Goal: Check status: Check status

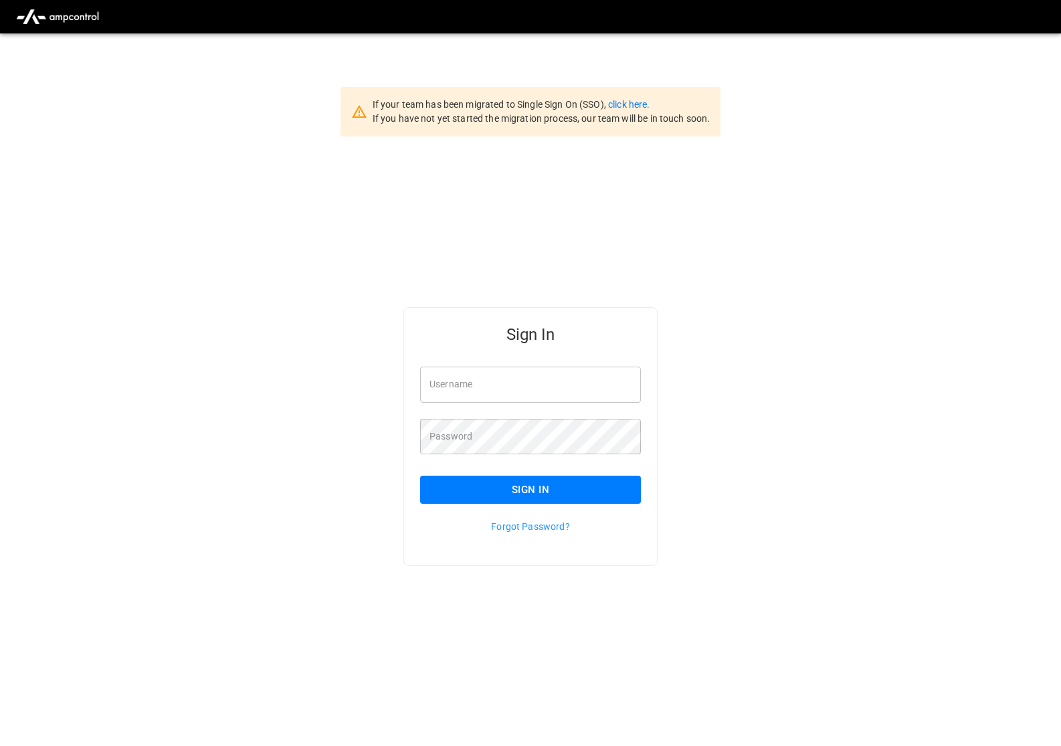
click at [540, 385] on input "Username" at bounding box center [530, 384] width 221 height 35
type input "**********"
click at [543, 491] on button "Sign In" at bounding box center [530, 490] width 221 height 28
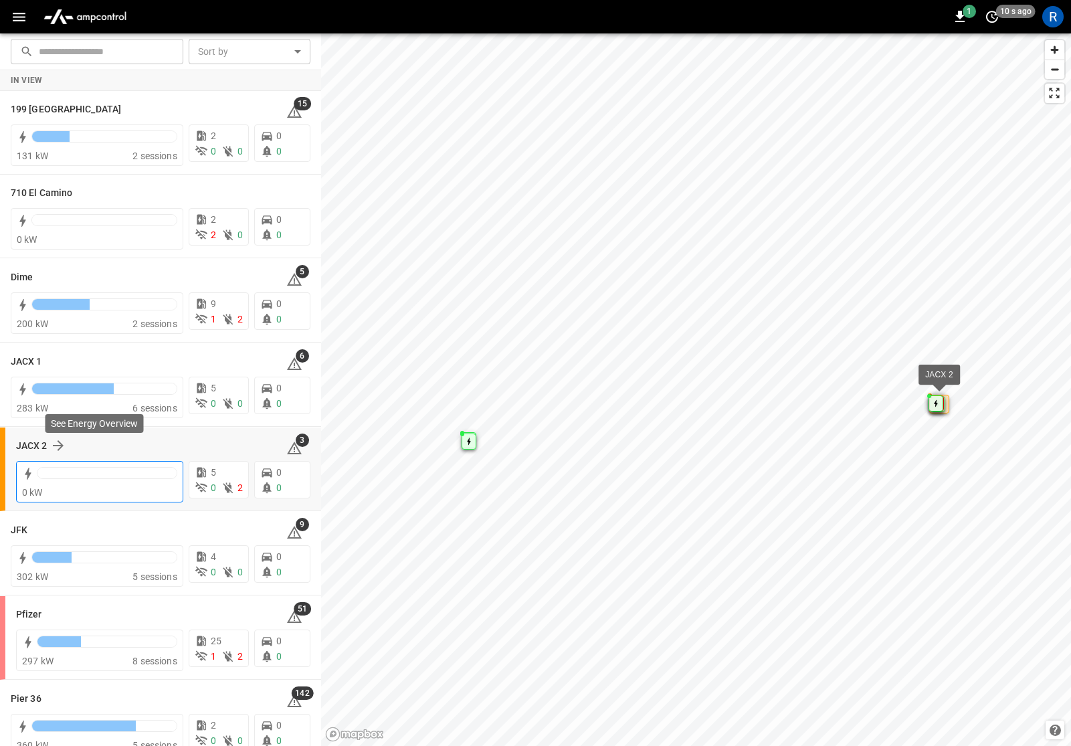
scroll to position [19, 0]
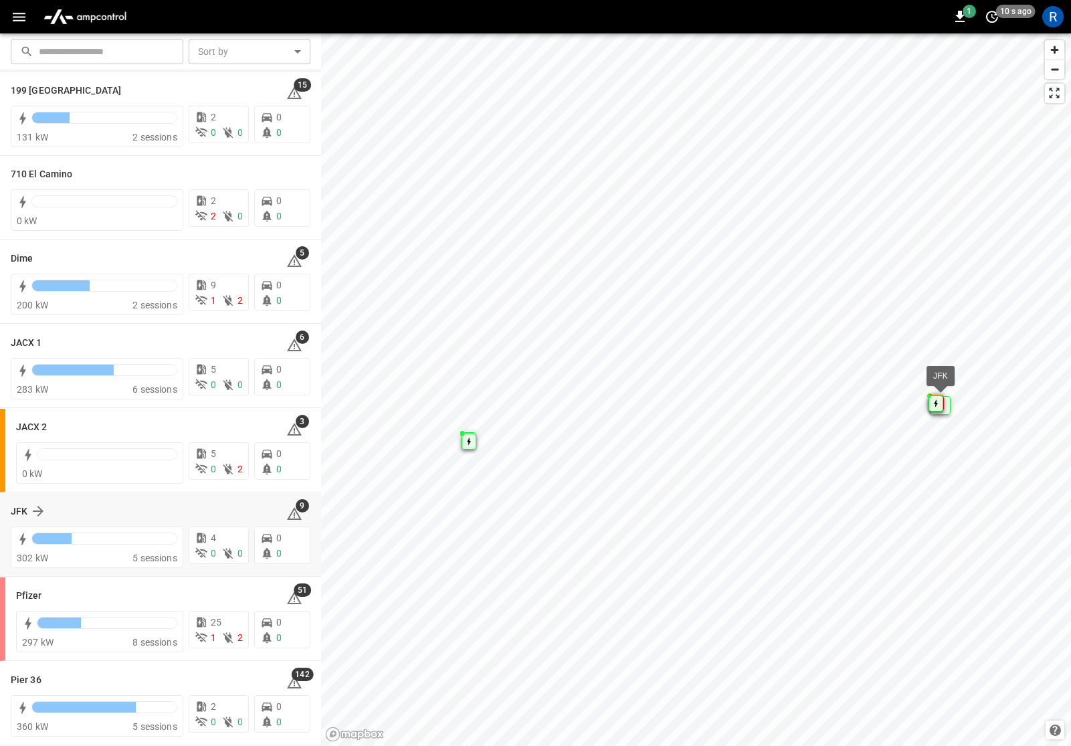
click at [92, 517] on div "JFK" at bounding box center [141, 511] width 260 height 16
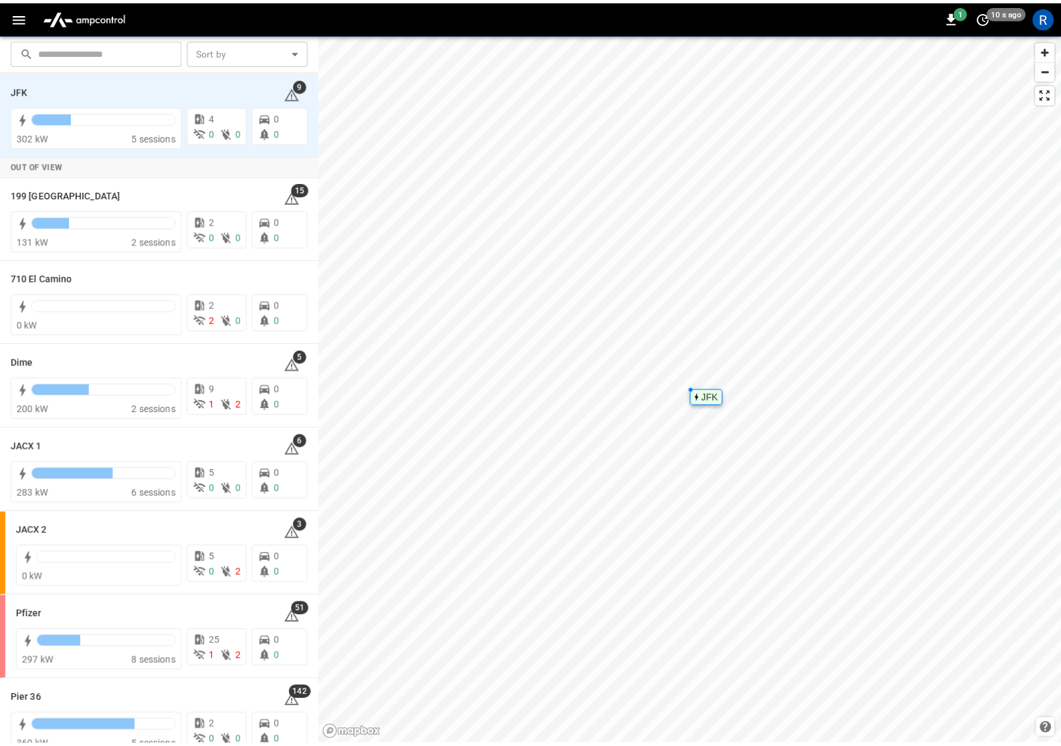
scroll to position [0, 0]
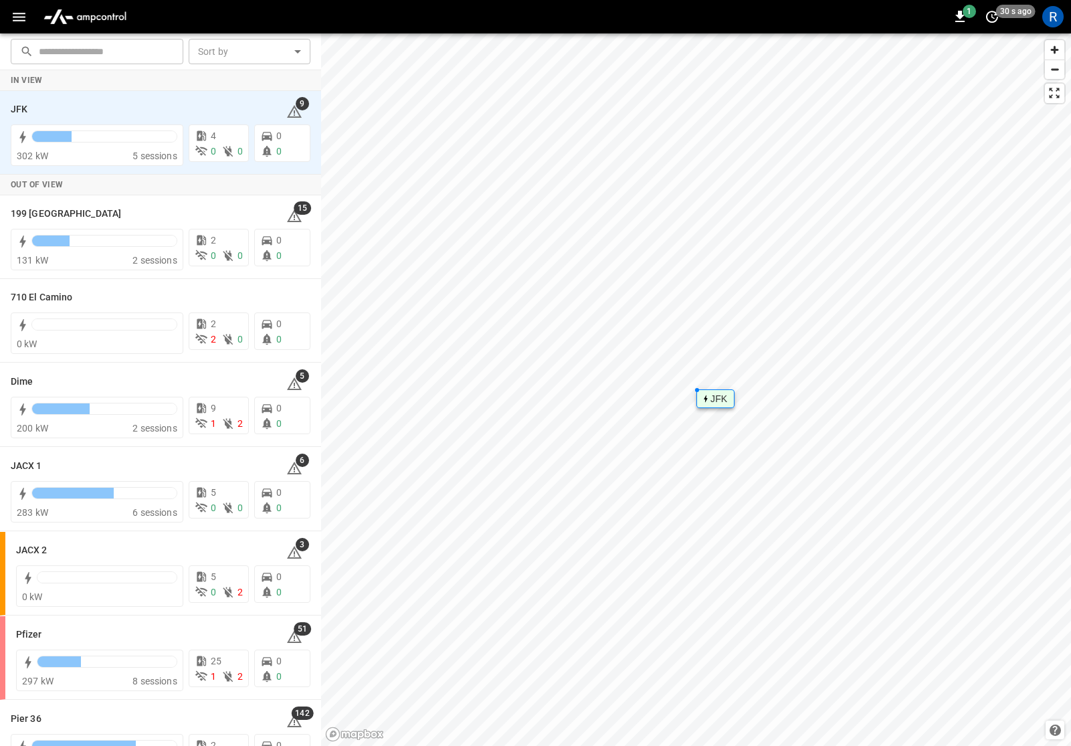
click at [726, 402] on div "JFK" at bounding box center [718, 399] width 17 height 8
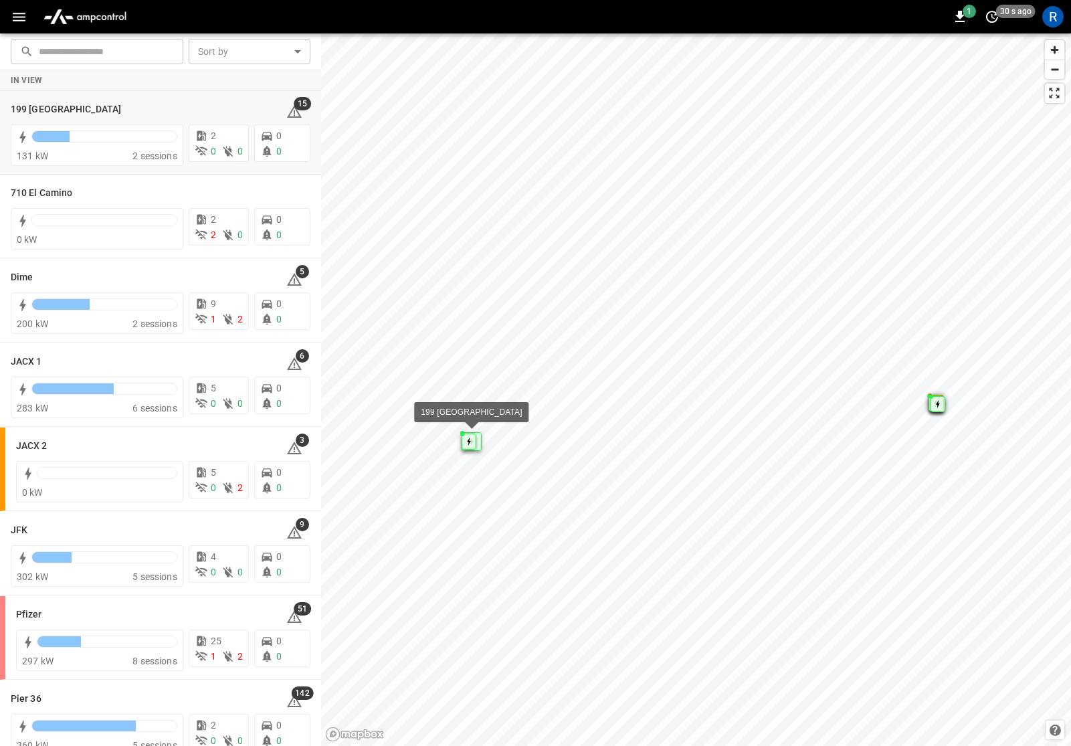
click at [142, 120] on div "199 Erie 15" at bounding box center [161, 108] width 300 height 25
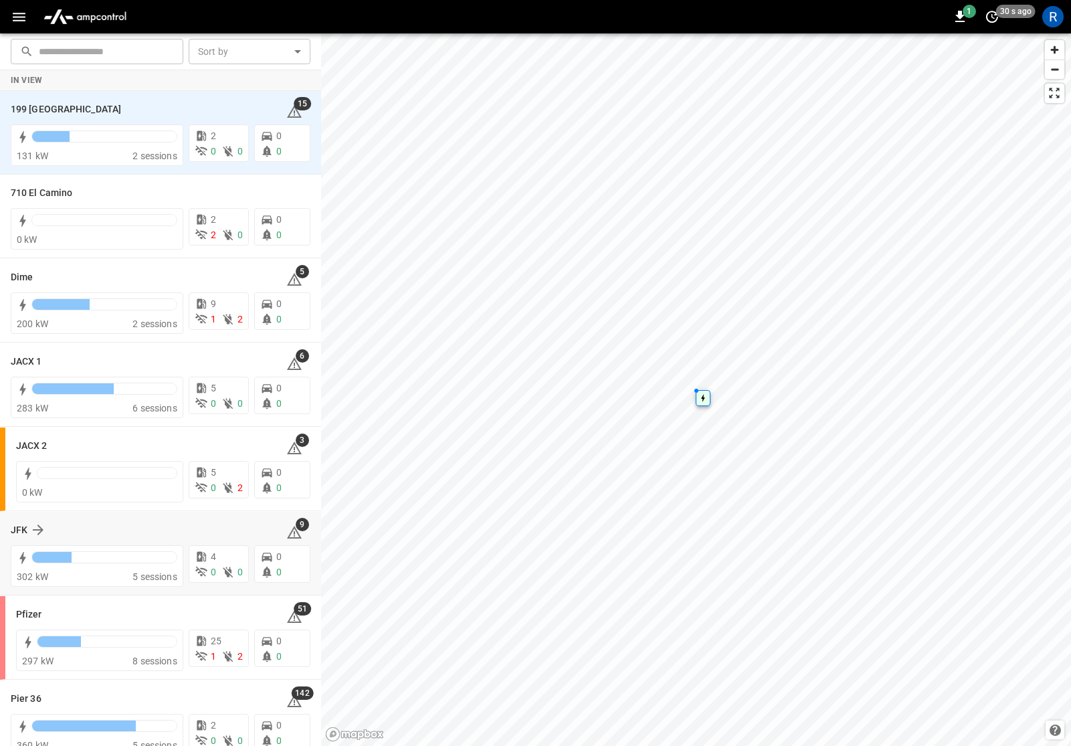
click at [104, 534] on div "JFK" at bounding box center [141, 530] width 260 height 16
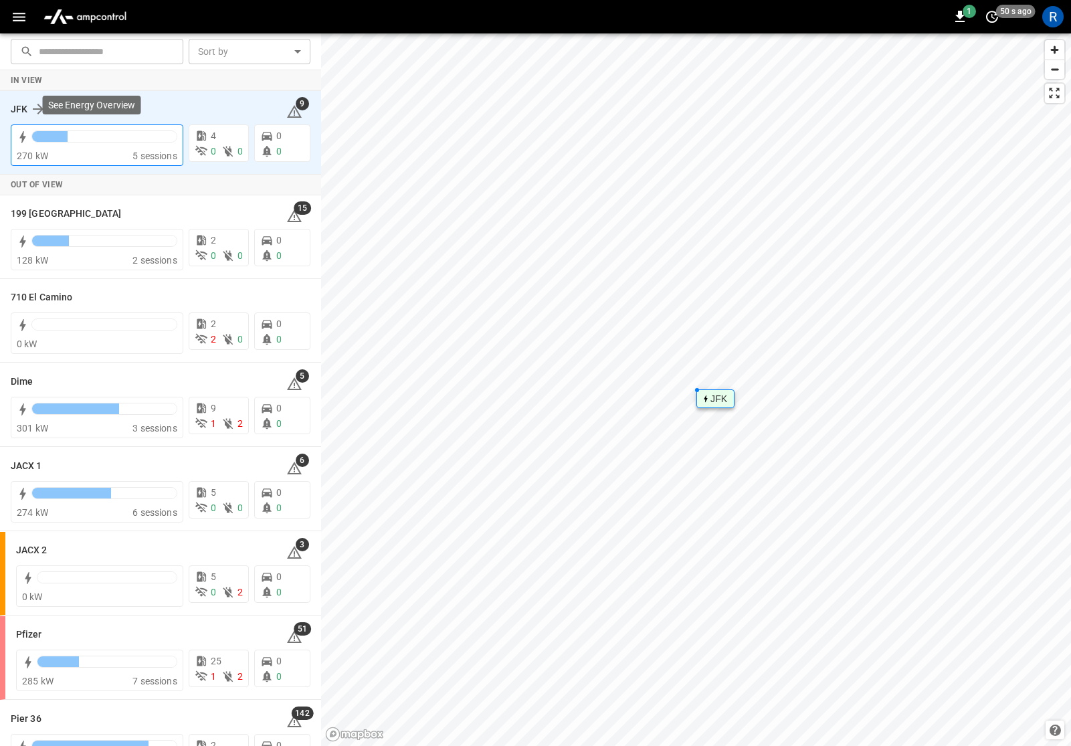
click at [153, 151] on span "5 sessions" at bounding box center [154, 156] width 45 height 11
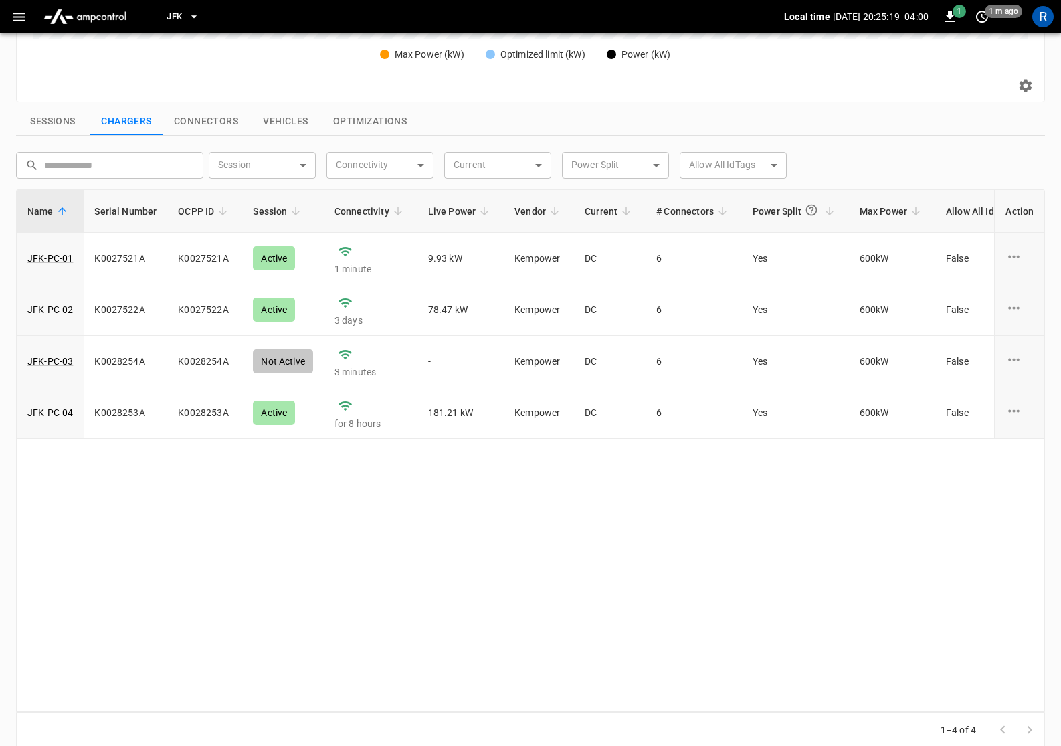
scroll to position [433, 0]
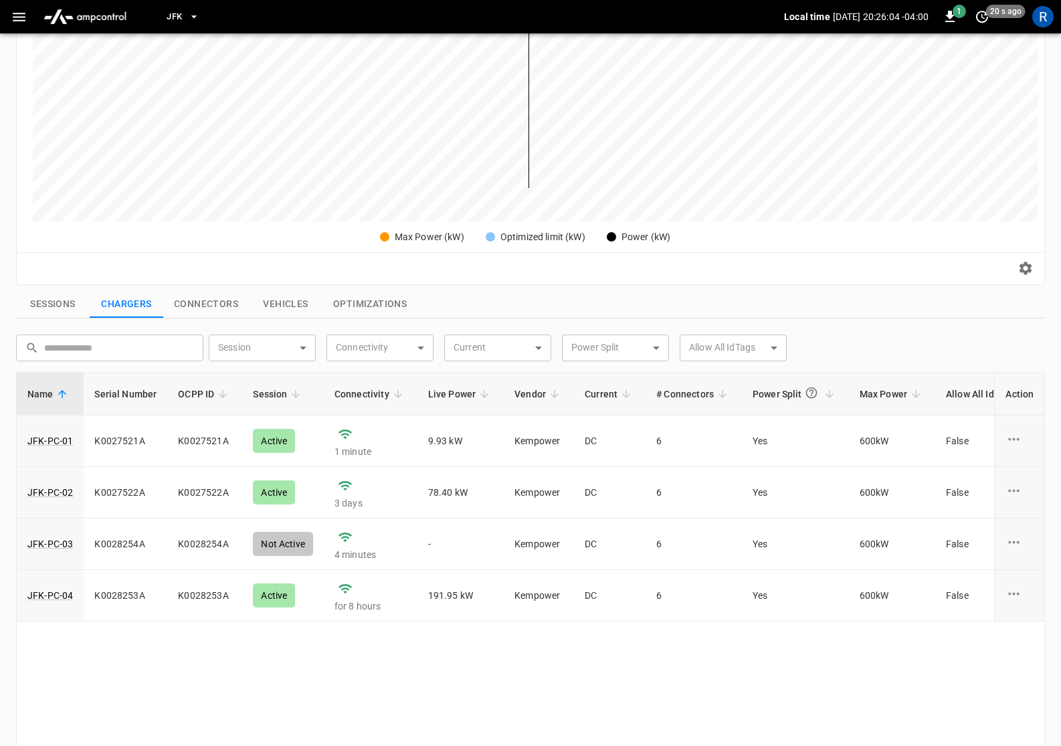
scroll to position [239, 0]
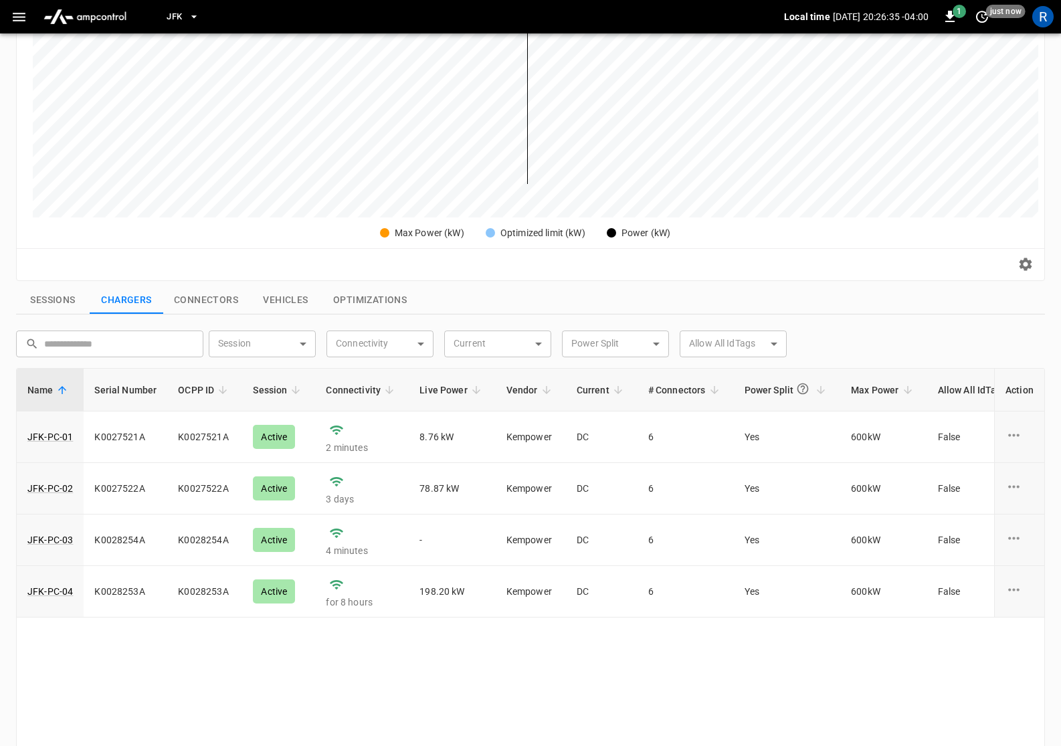
scroll to position [248, 0]
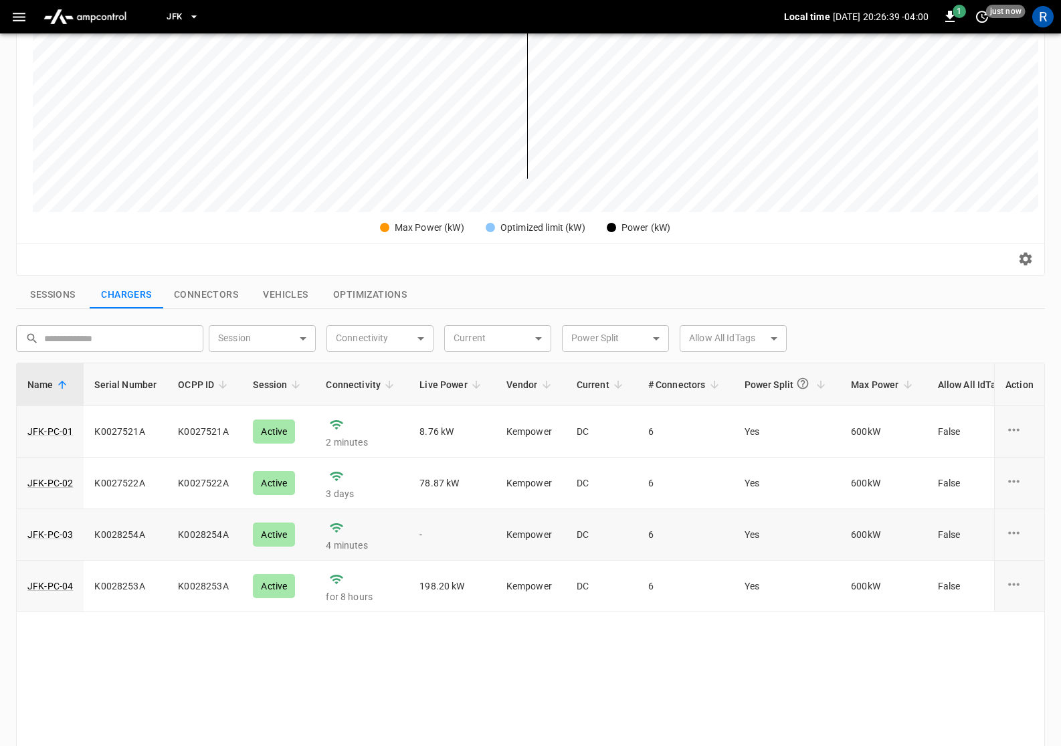
click at [1017, 536] on icon "charge point options" at bounding box center [1013, 532] width 17 height 17
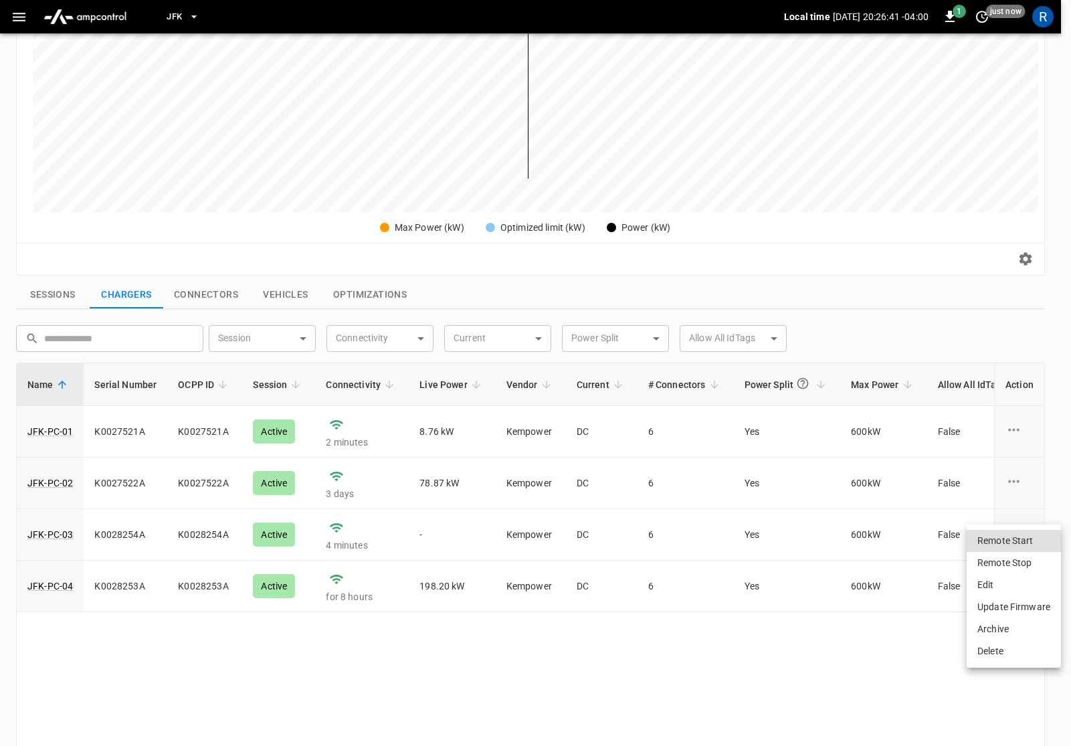
click at [868, 690] on div at bounding box center [535, 373] width 1071 height 746
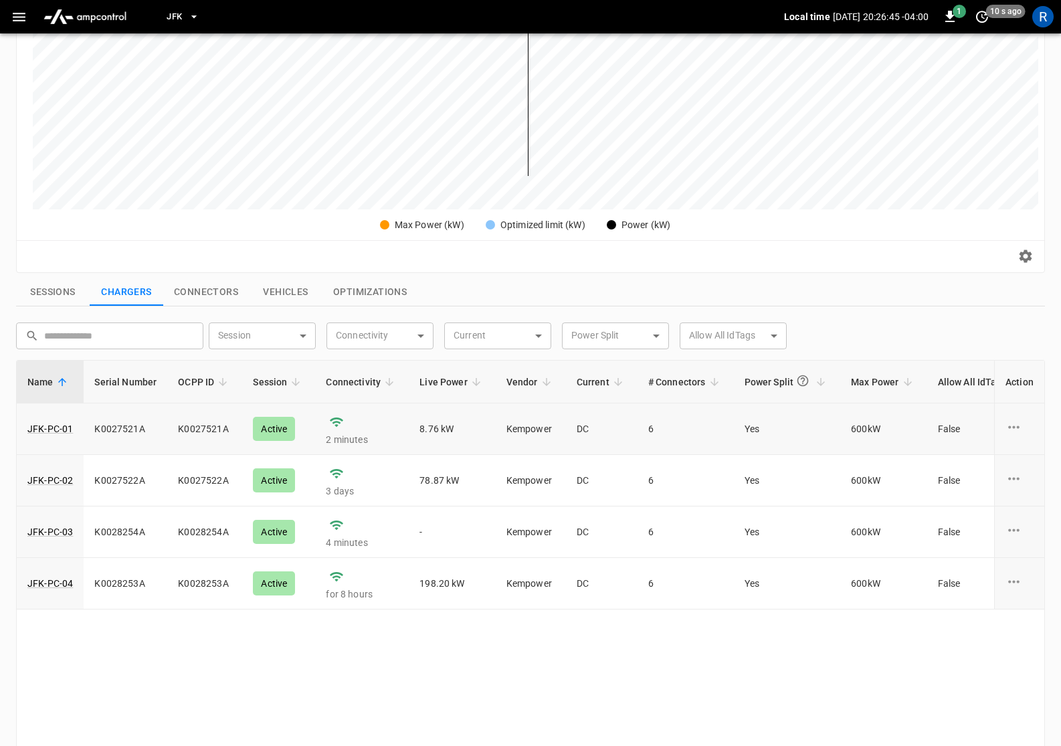
scroll to position [252, 0]
click at [224, 290] on button "Connectors" at bounding box center [206, 291] width 86 height 28
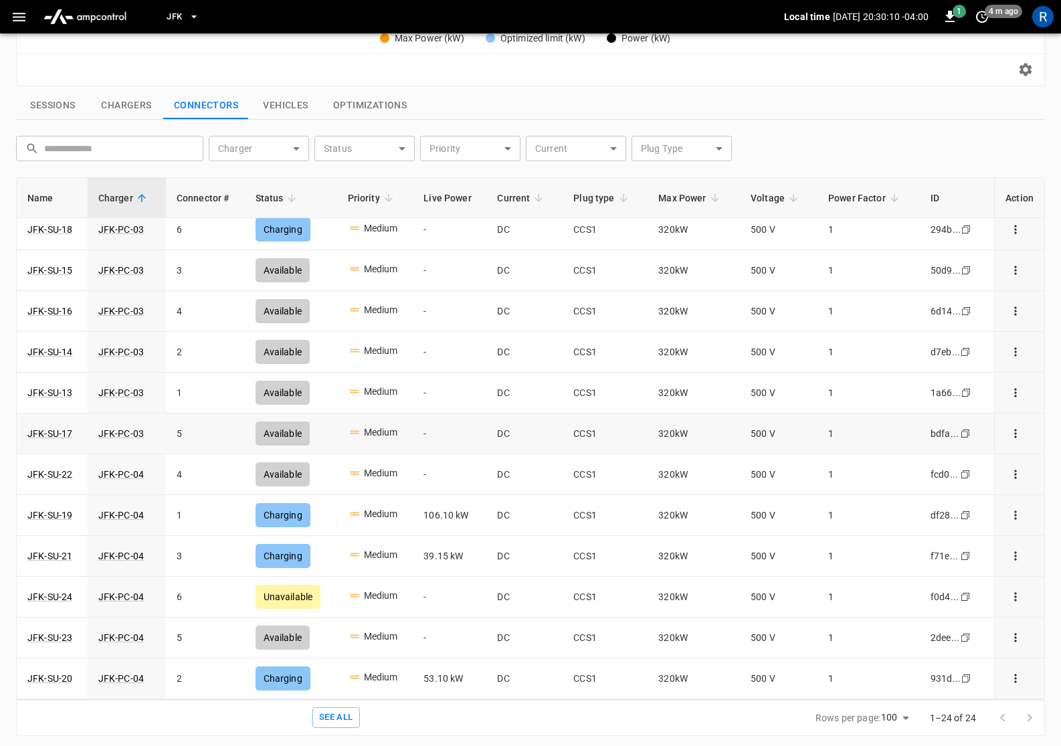
scroll to position [343, 0]
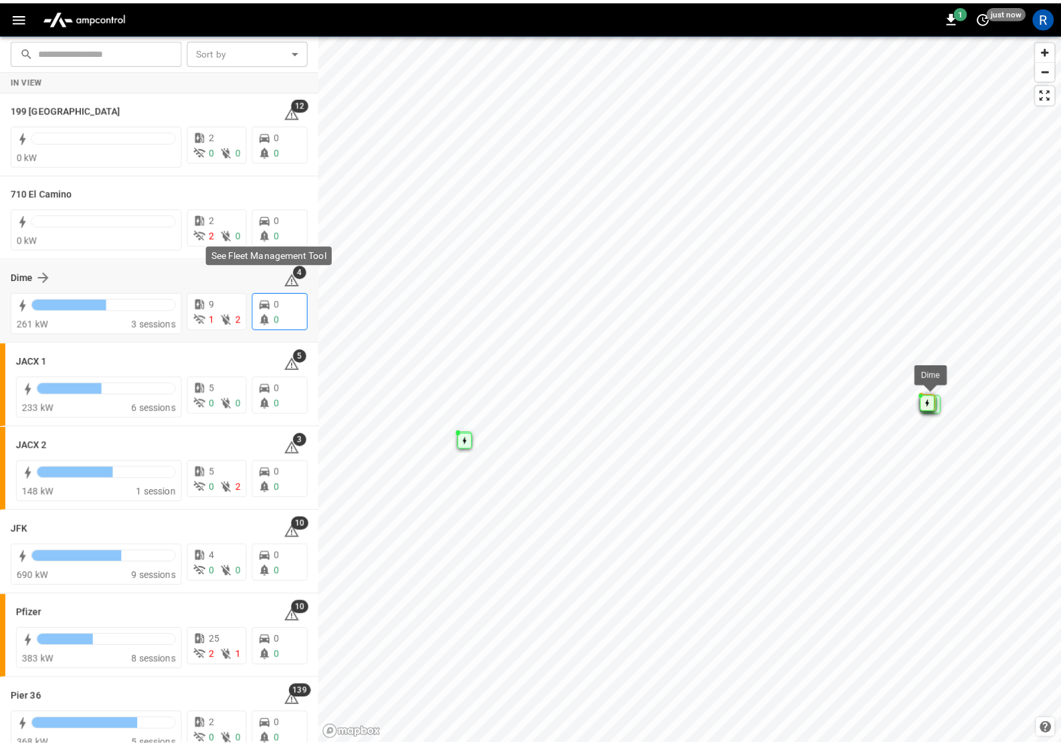
scroll to position [19, 0]
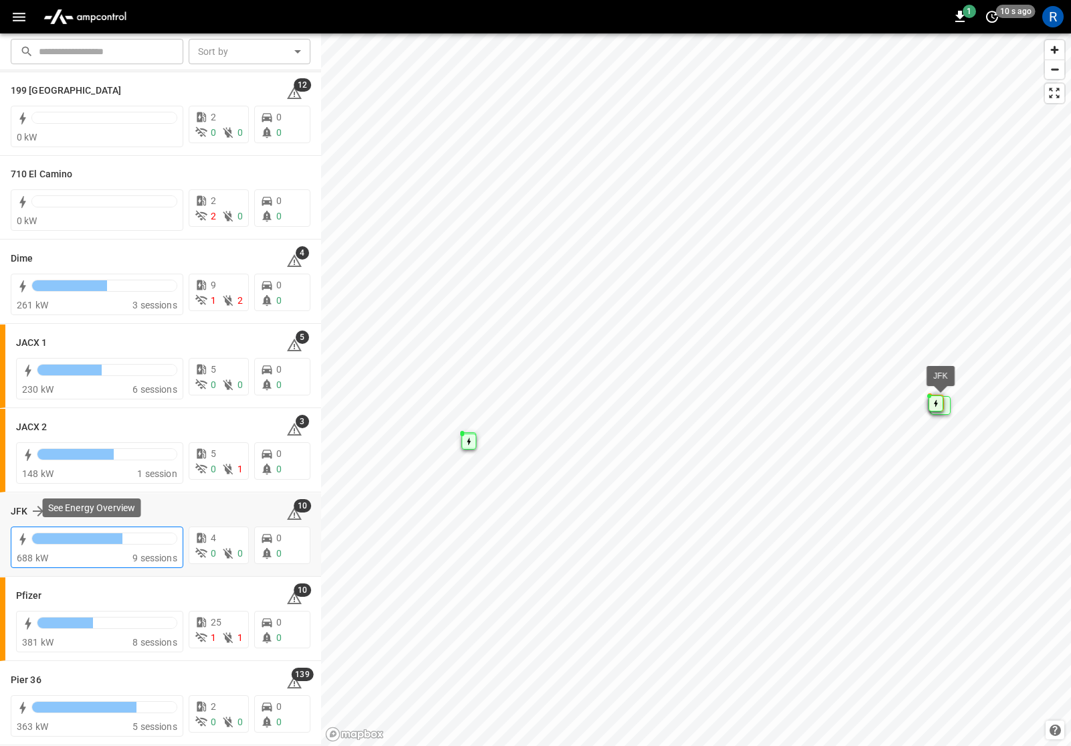
click at [122, 549] on div at bounding box center [104, 541] width 146 height 19
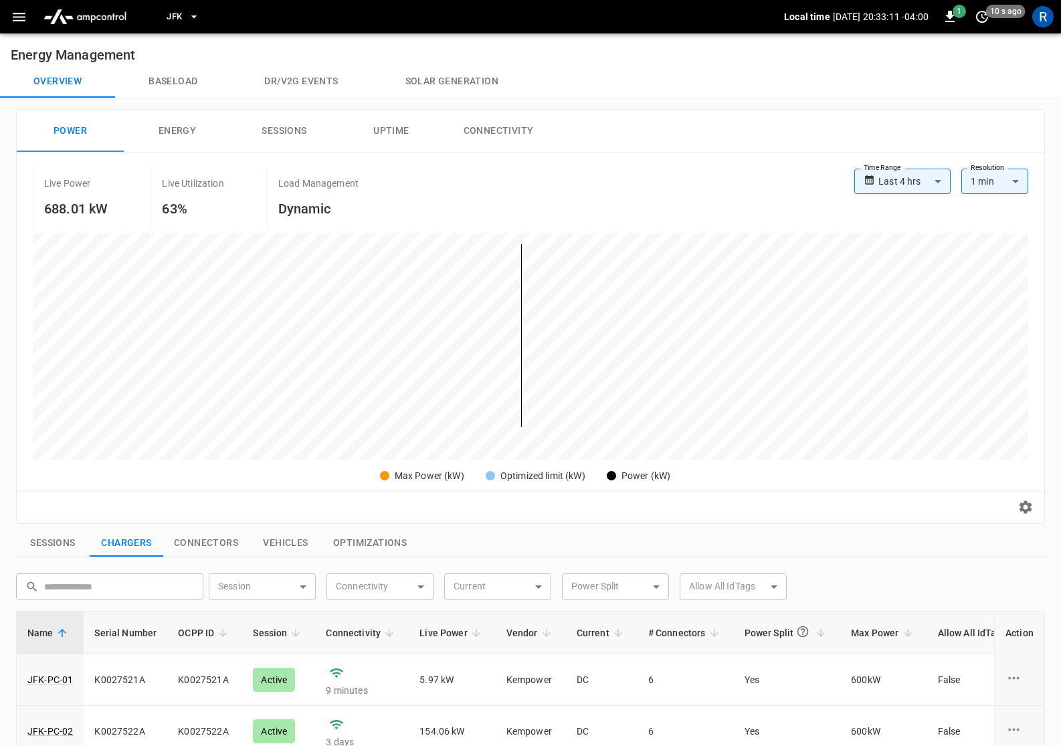
click at [217, 542] on button "Connectors" at bounding box center [206, 543] width 86 height 28
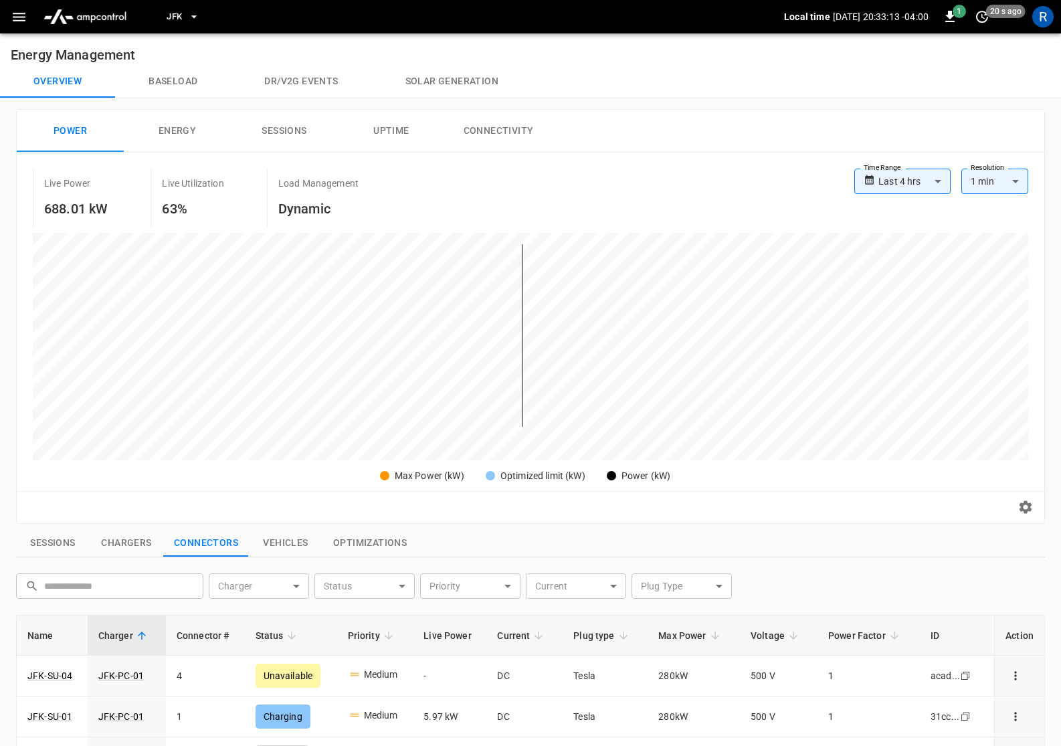
click at [142, 547] on button "Chargers" at bounding box center [127, 543] width 74 height 28
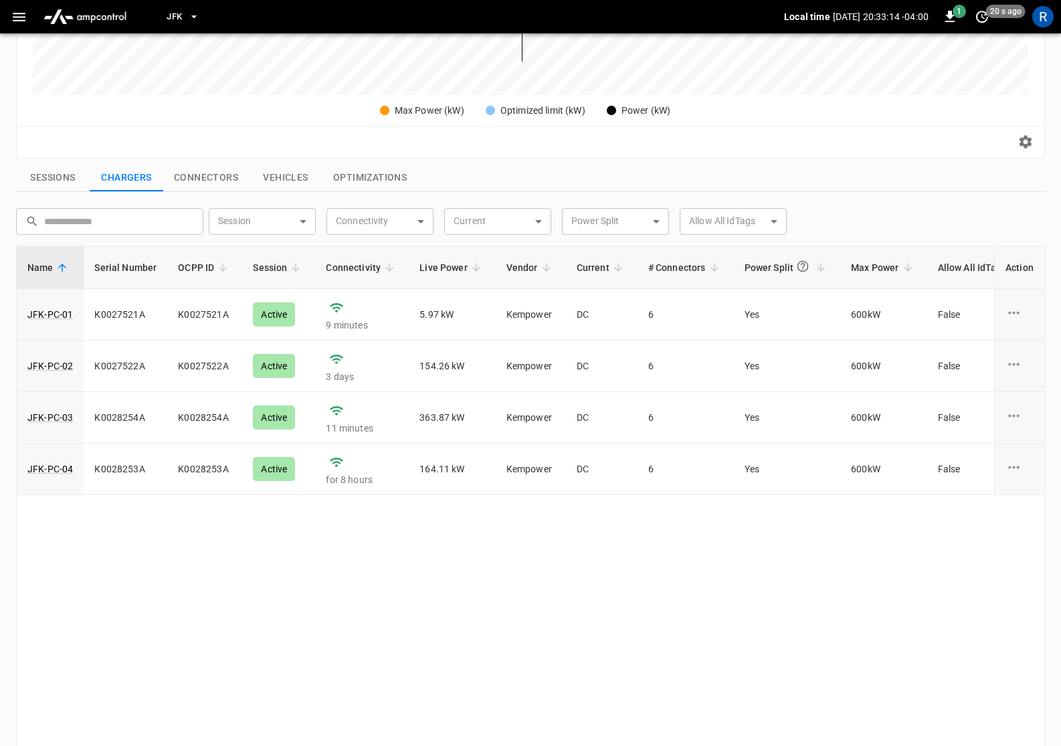
scroll to position [382, 0]
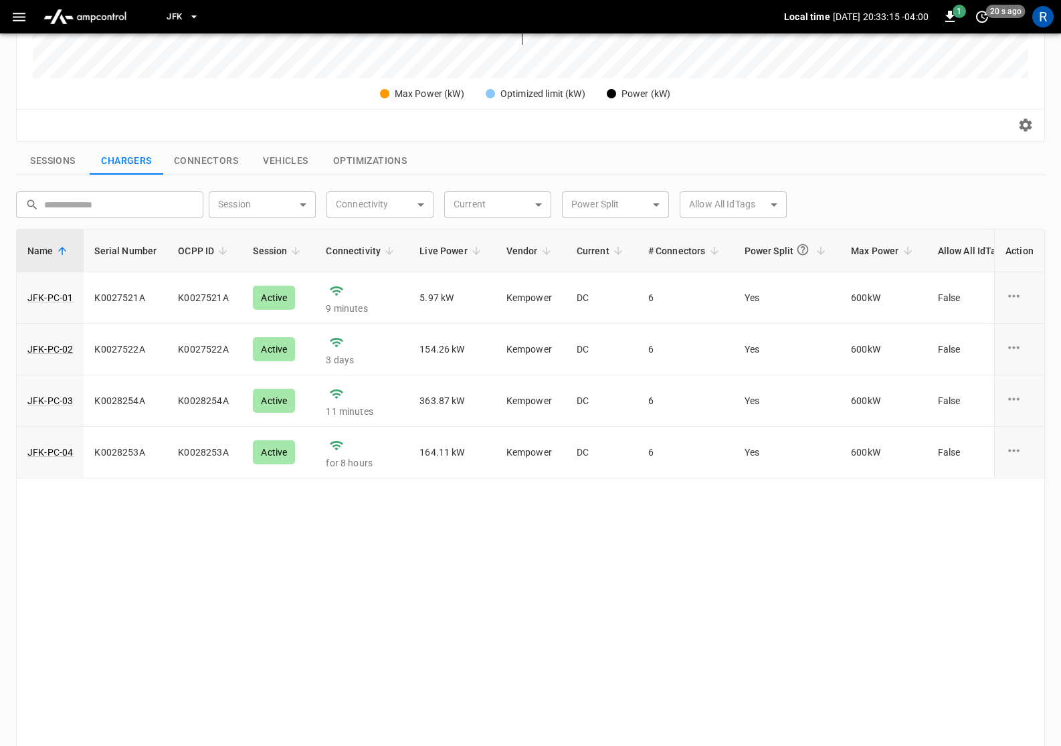
click at [207, 161] on button "Connectors" at bounding box center [206, 161] width 86 height 28
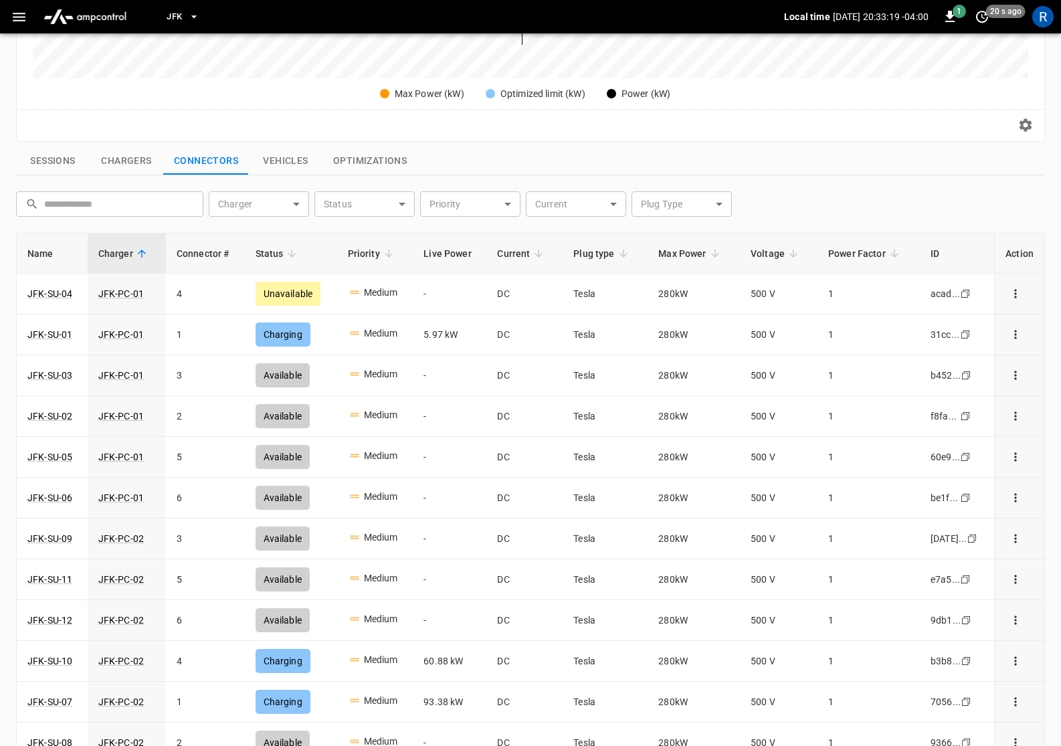
click at [217, 258] on th "Connector #" at bounding box center [205, 253] width 79 height 40
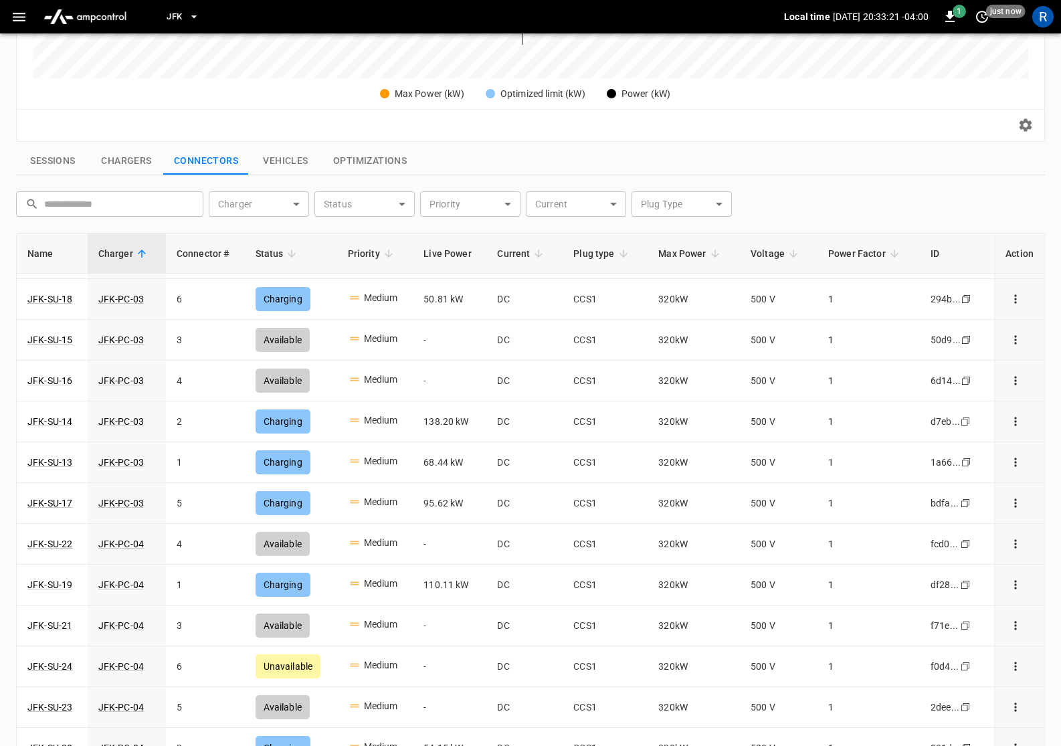
scroll to position [499, 0]
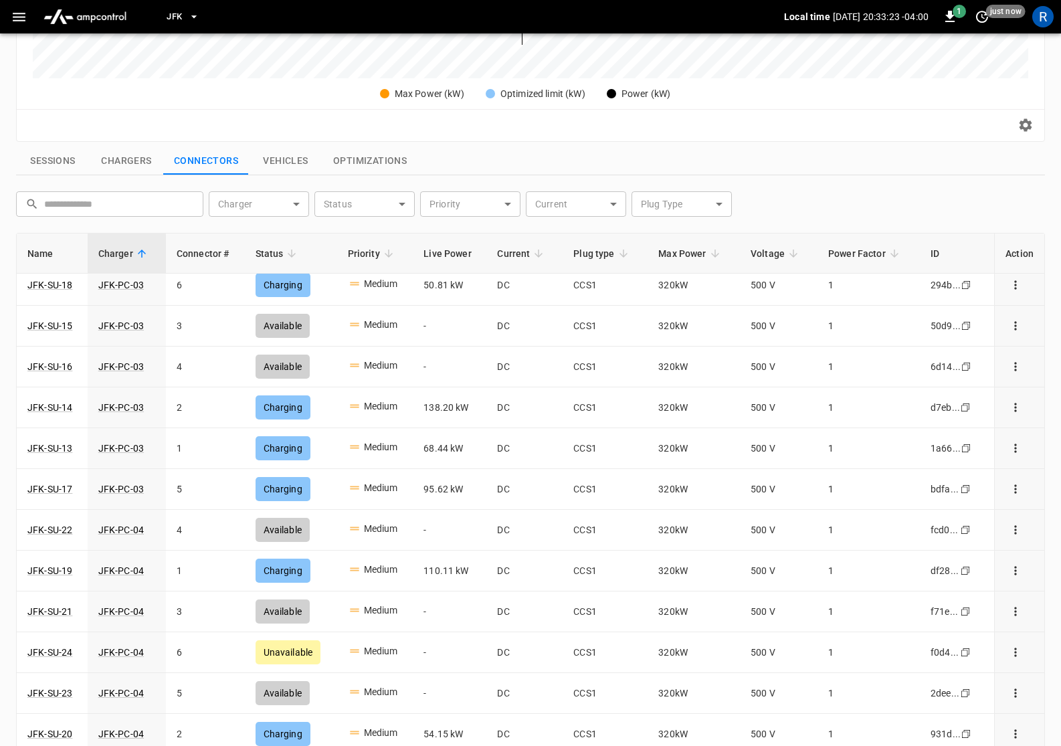
click at [45, 249] on th "Name" at bounding box center [52, 253] width 71 height 40
click at [56, 653] on link "JFK-SU-24" at bounding box center [50, 652] width 50 height 19
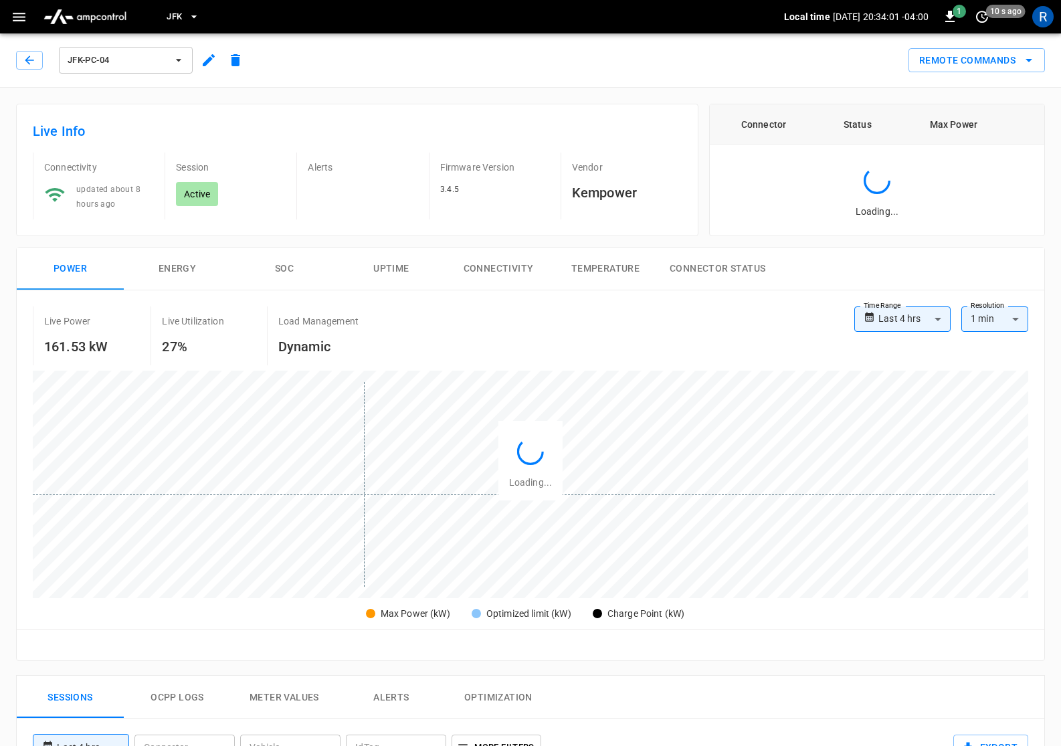
type input "**********"
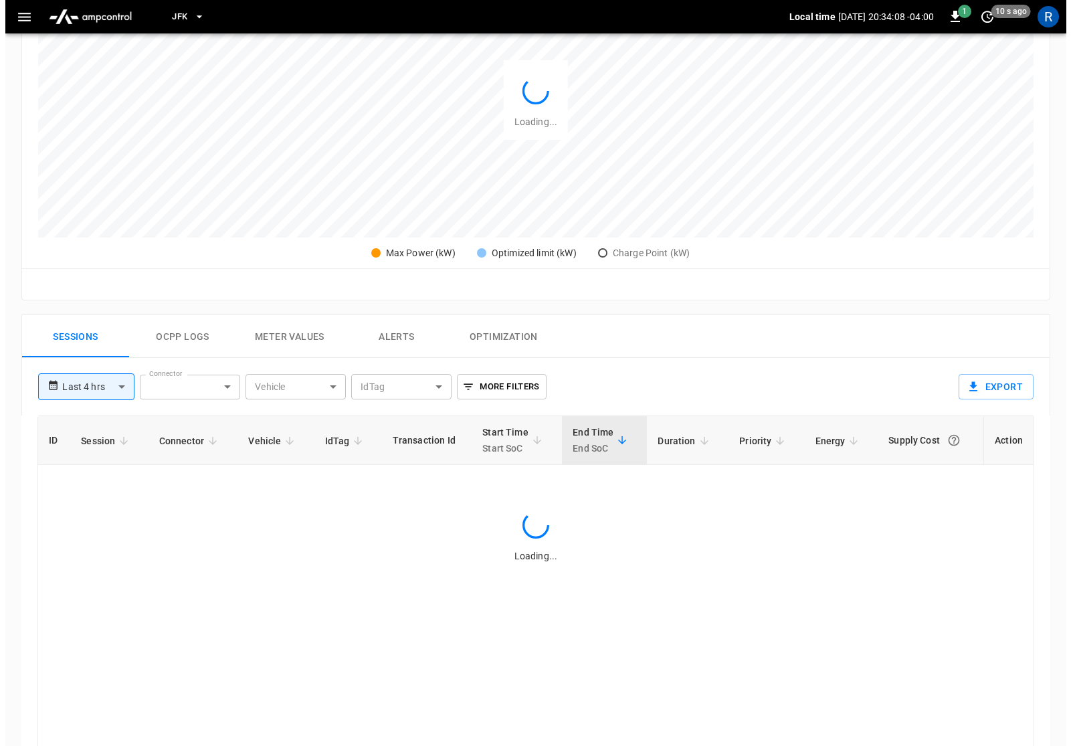
scroll to position [361, 0]
click at [108, 377] on body "**********" at bounding box center [530, 314] width 1061 height 1351
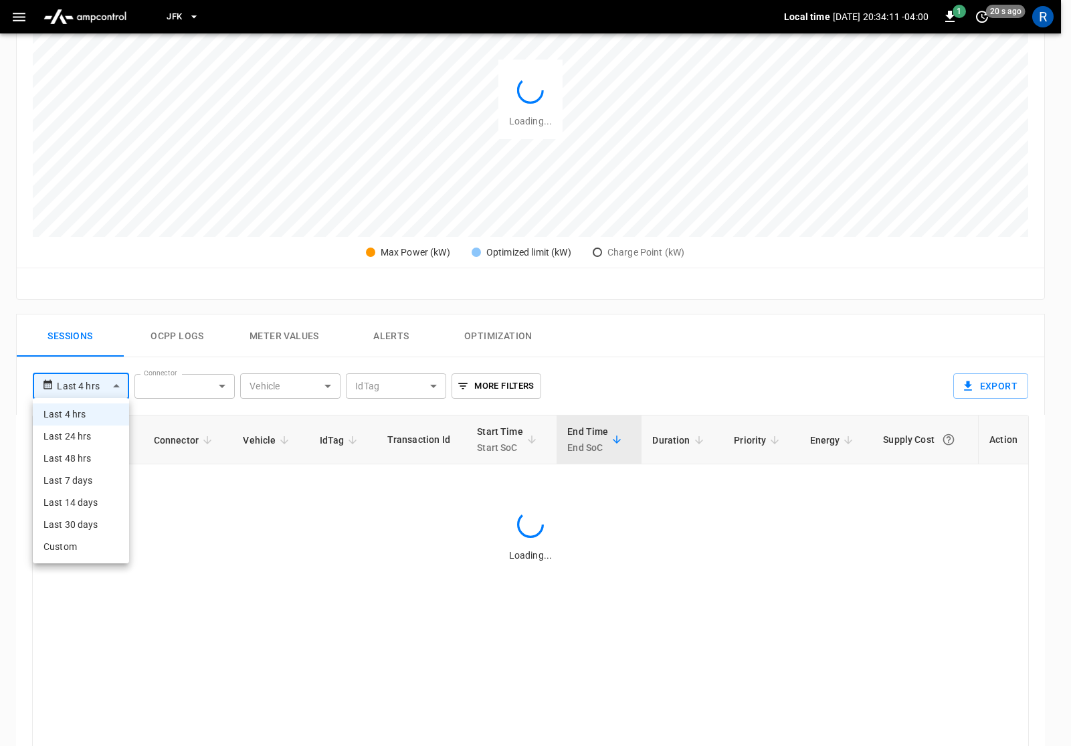
click at [99, 437] on li "Last 24 hrs" at bounding box center [81, 436] width 96 height 22
type input "**********"
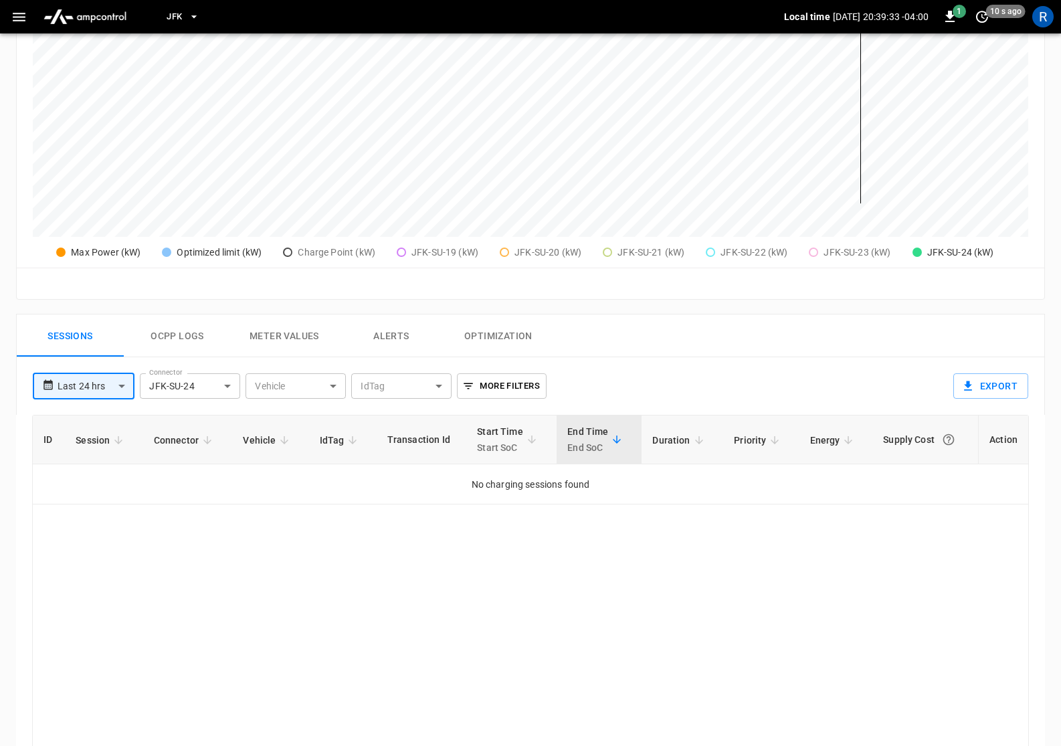
click at [183, 383] on body "**********" at bounding box center [530, 314] width 1061 height 1351
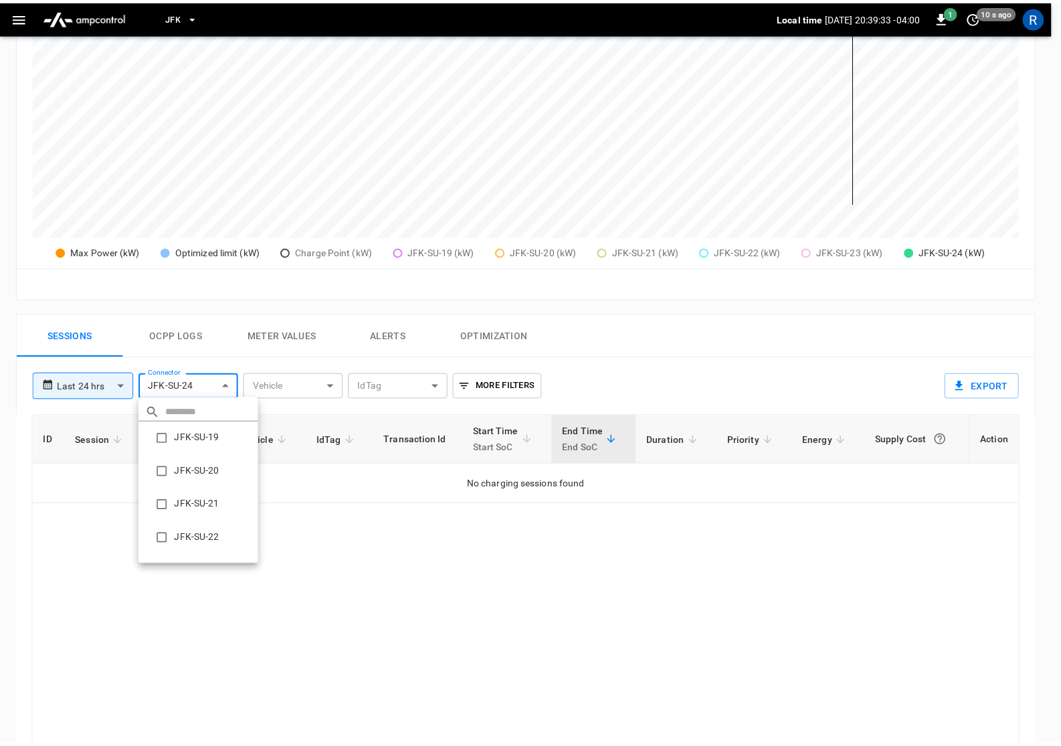
scroll to position [64, 0]
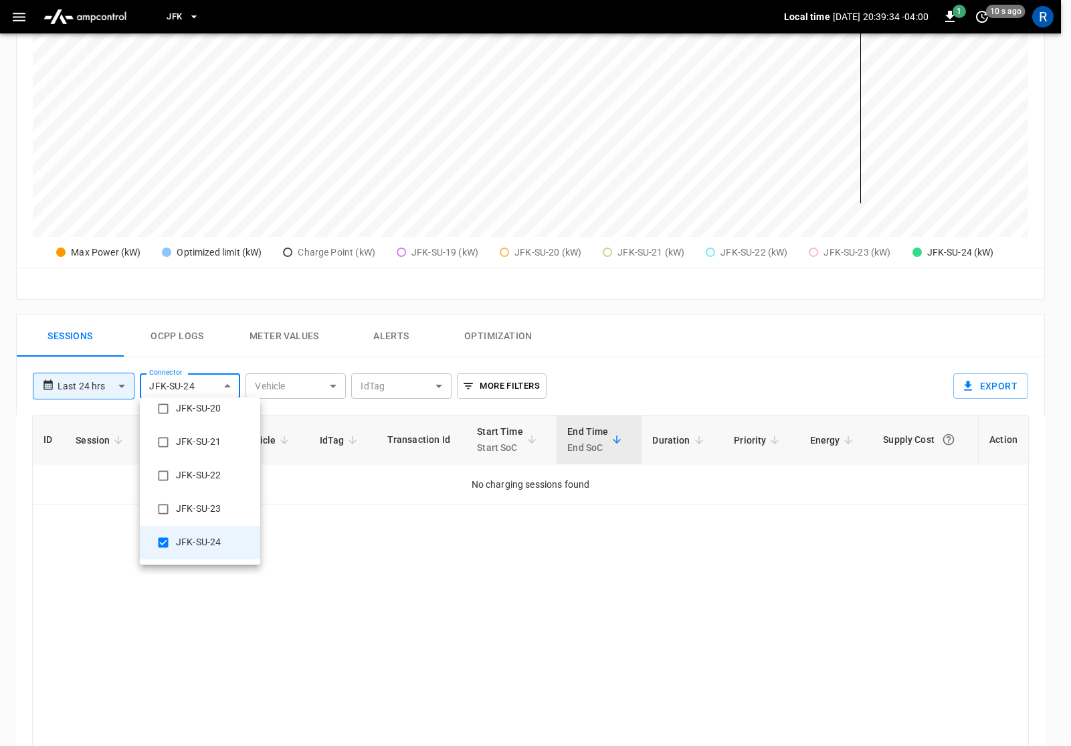
click at [185, 347] on div at bounding box center [535, 373] width 1071 height 746
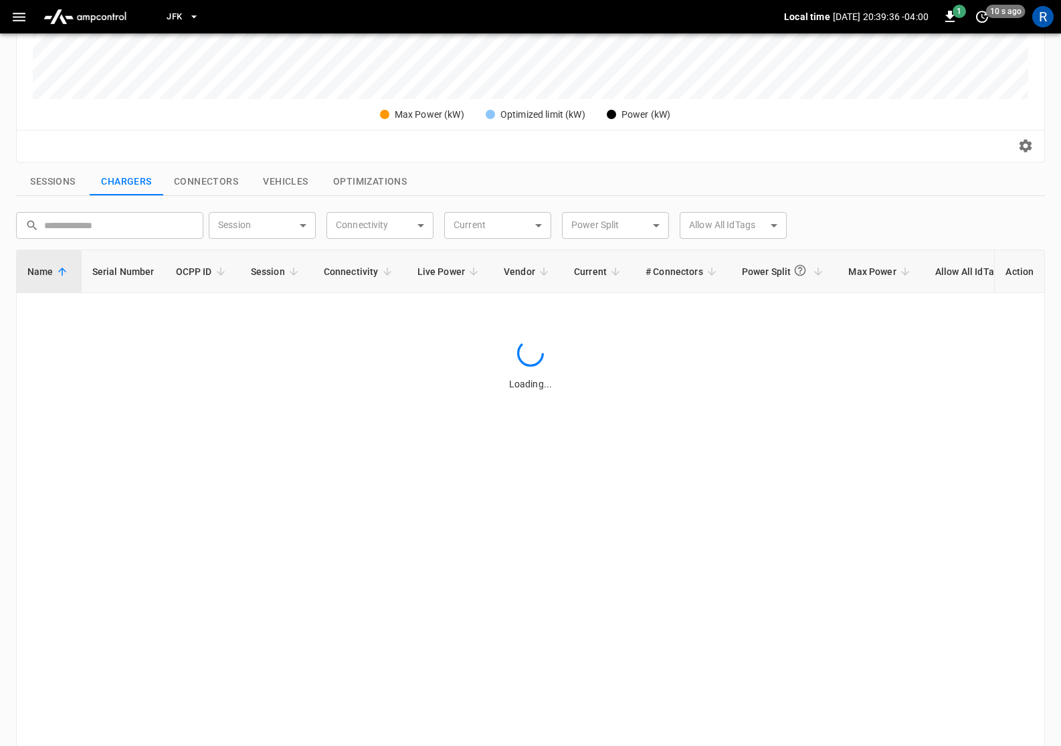
scroll to position [382, 0]
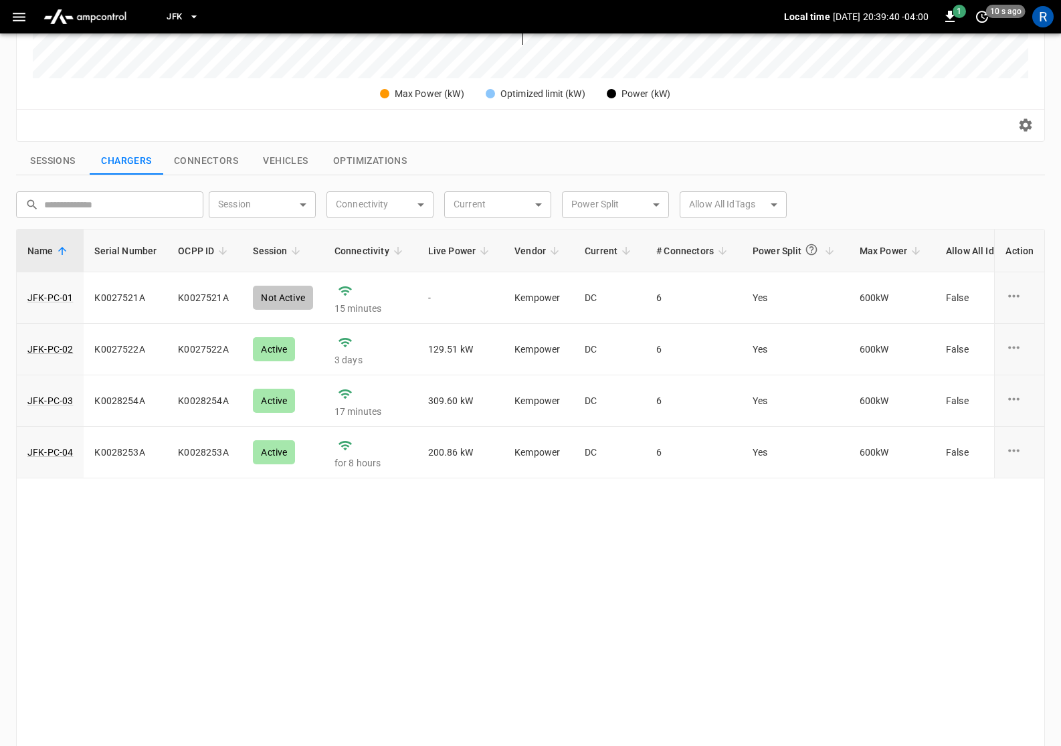
click at [186, 164] on button "Connectors" at bounding box center [206, 161] width 86 height 28
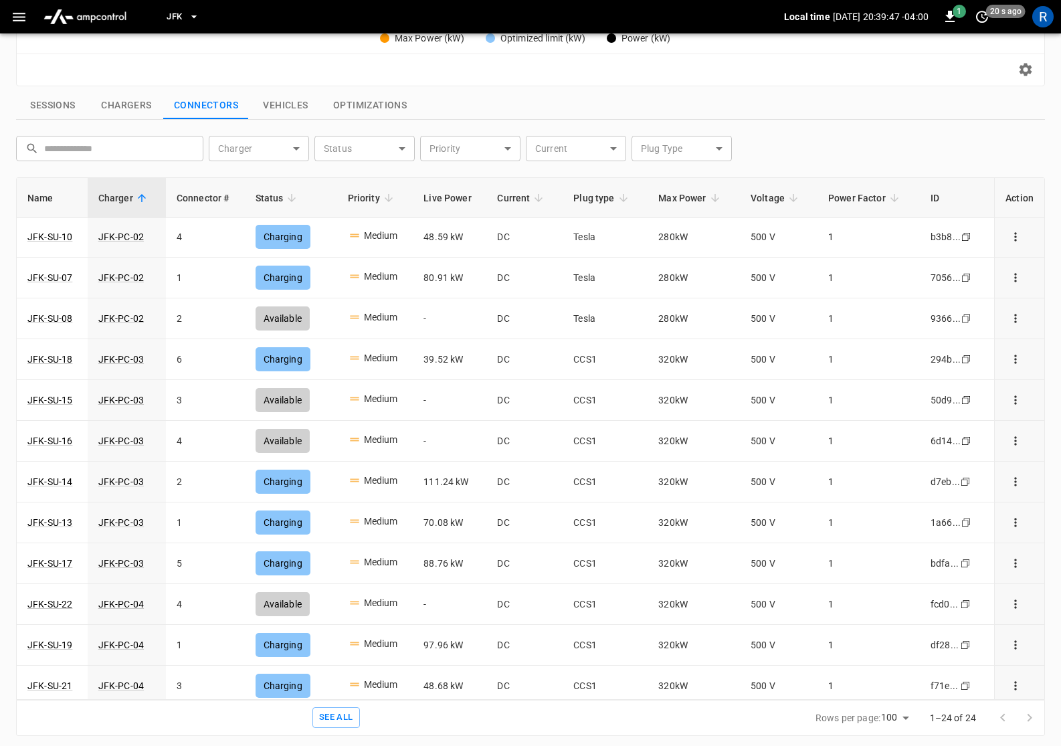
scroll to position [499, 0]
